Goal: Information Seeking & Learning: Stay updated

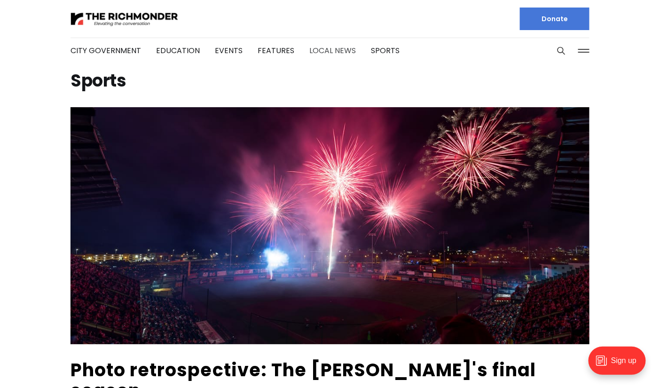
click at [321, 52] on link "Local News" at bounding box center [332, 50] width 47 height 11
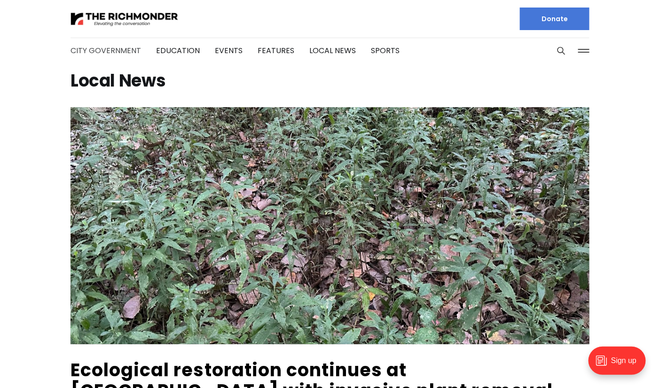
click at [117, 48] on link "City Government" at bounding box center [106, 50] width 71 height 11
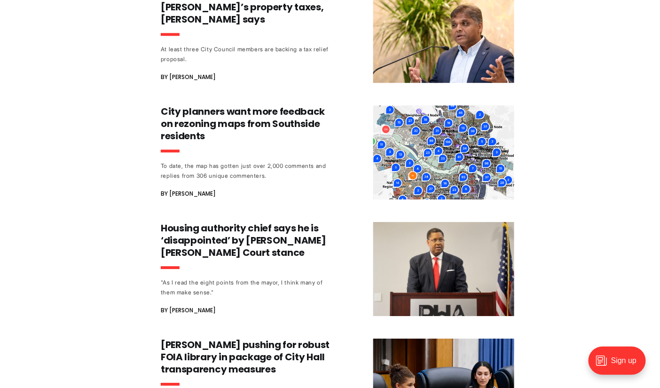
scroll to position [809, 0]
